Goal: Download file/media

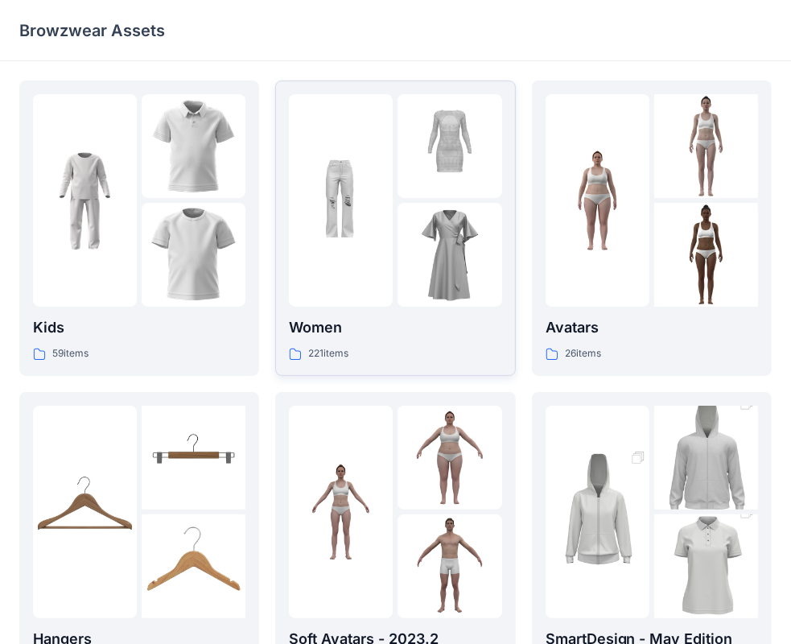
click at [412, 264] on img at bounding box center [449, 255] width 104 height 104
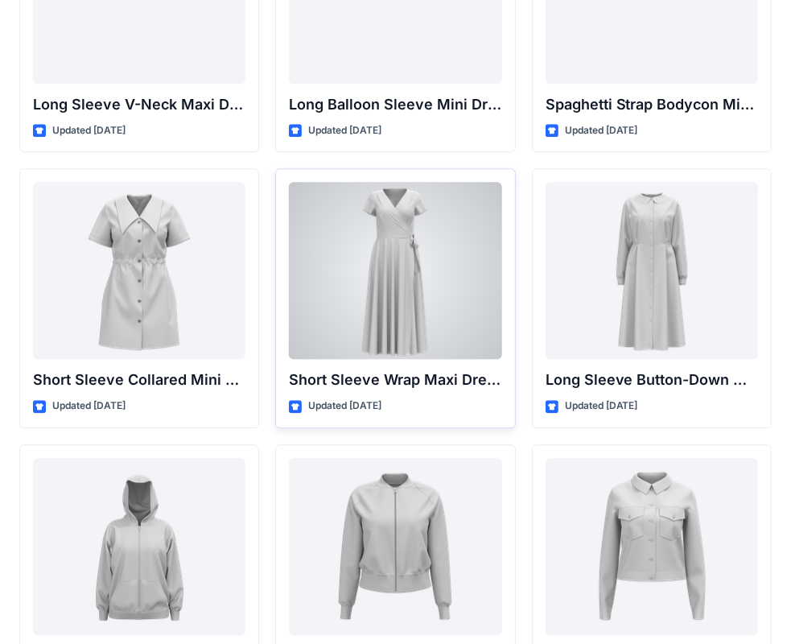
scroll to position [2748, 0]
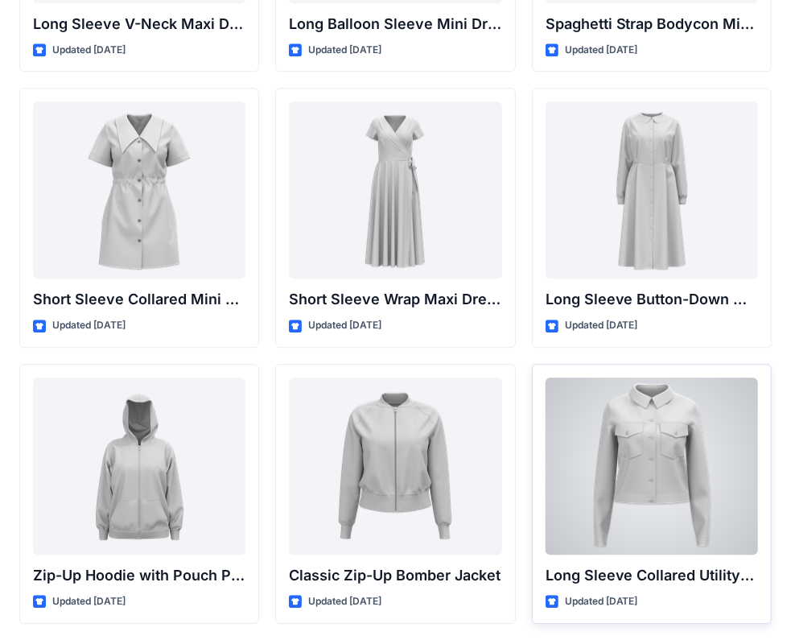
click at [648, 446] on div at bounding box center [651, 465] width 212 height 177
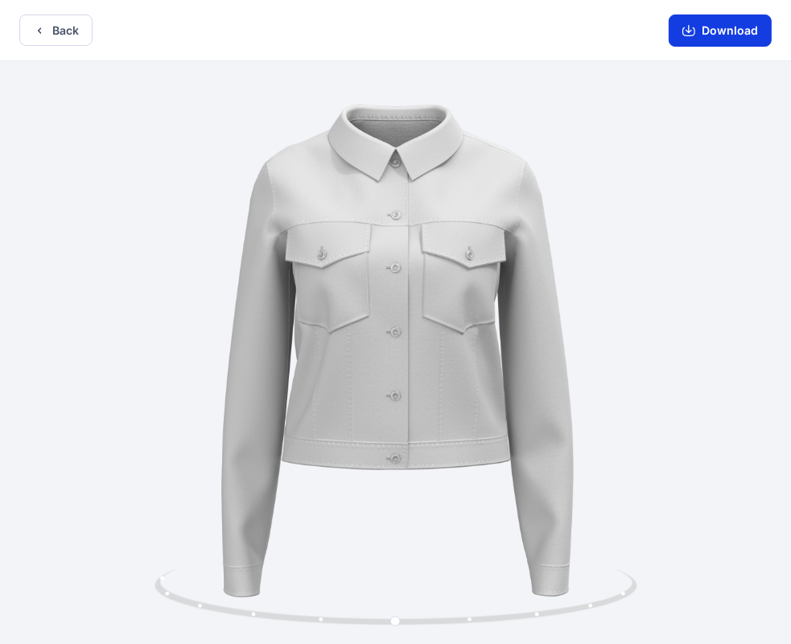
click at [714, 35] on button "Download" at bounding box center [720, 30] width 103 height 32
click at [31, 29] on button "Back" at bounding box center [55, 29] width 73 height 31
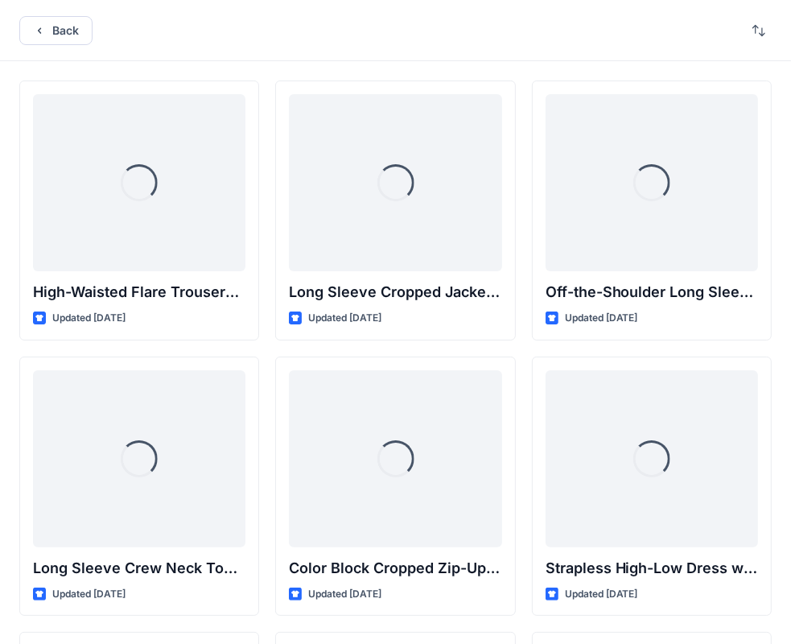
scroll to position [2748, 0]
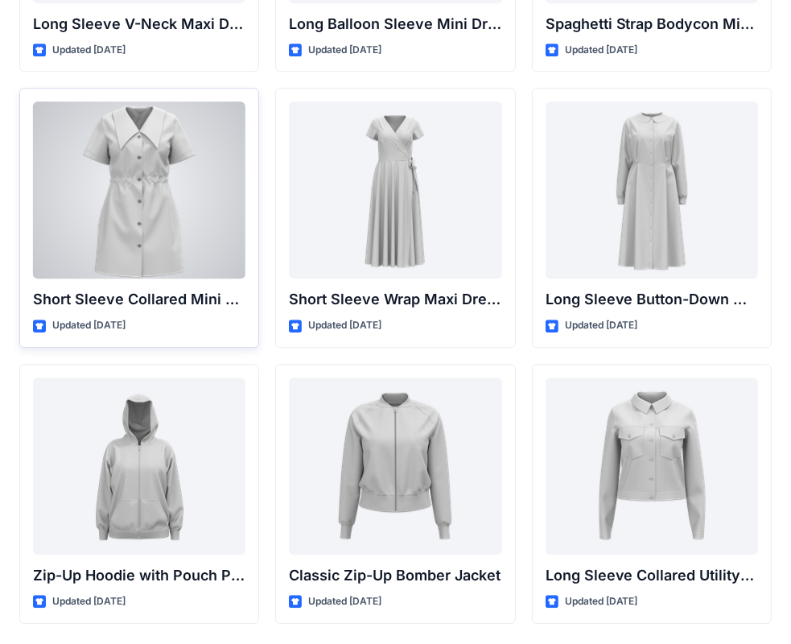
click at [154, 169] on div at bounding box center [139, 189] width 212 height 177
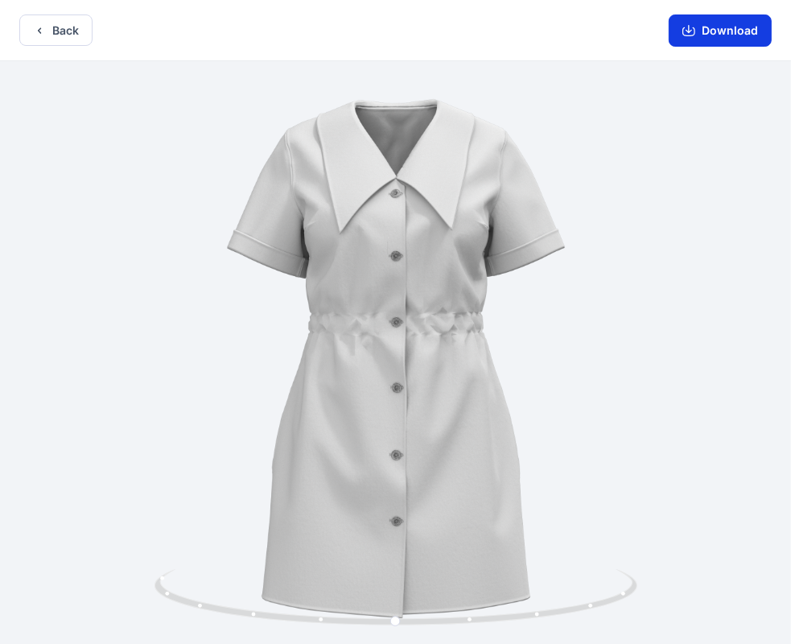
click at [737, 36] on button "Download" at bounding box center [720, 30] width 103 height 32
